Goal: Task Accomplishment & Management: Manage account settings

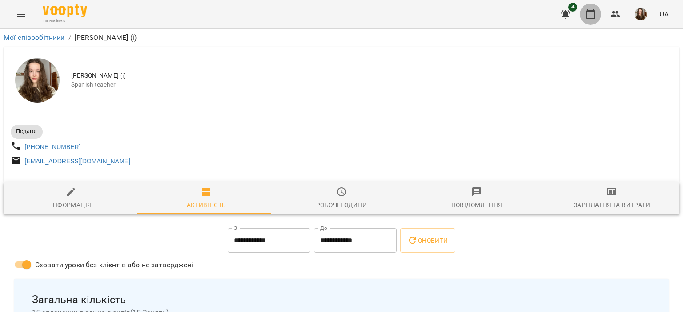
click at [592, 9] on icon "button" at bounding box center [590, 14] width 11 height 11
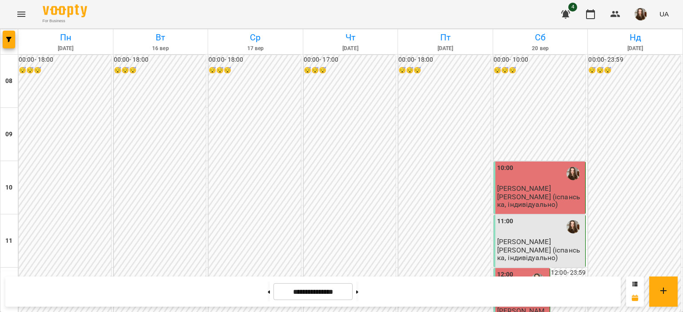
scroll to position [177, 0]
click at [358, 292] on button at bounding box center [357, 292] width 2 height 20
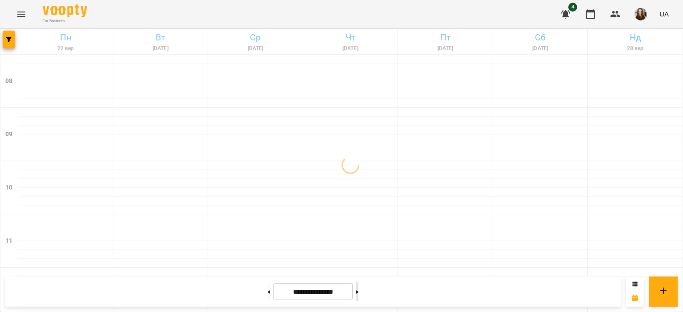
click at [358, 291] on button at bounding box center [357, 292] width 2 height 20
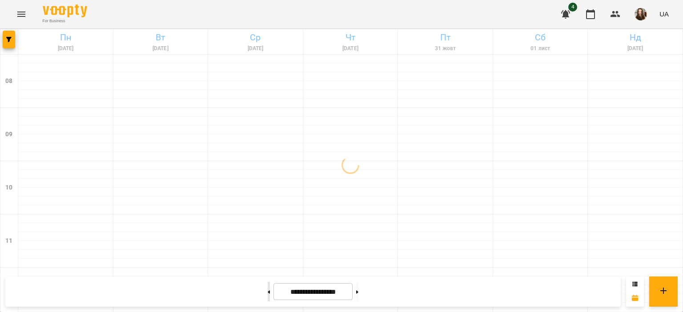
click at [268, 293] on button at bounding box center [269, 292] width 2 height 20
type input "**********"
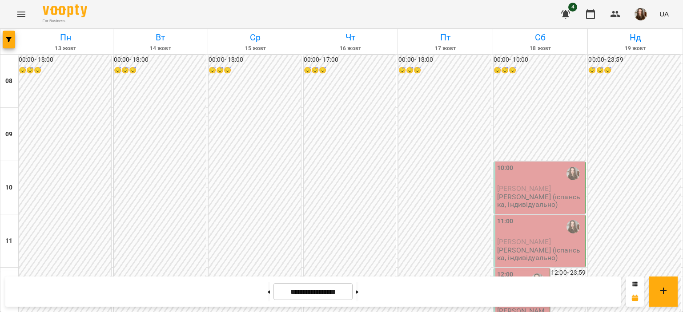
scroll to position [501, 0]
